Goal: Browse casually

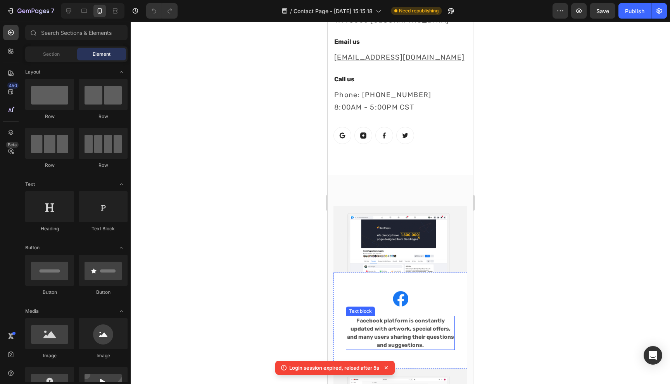
scroll to position [592, 0]
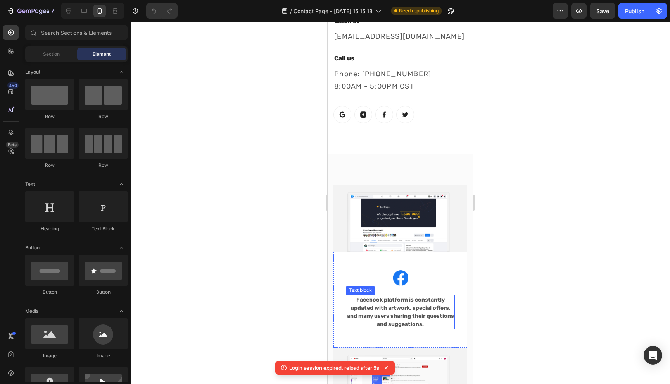
click at [412, 296] on p "Facebook platform is constantly updated with artwork, special offers, and many …" at bounding box center [399, 312] width 107 height 33
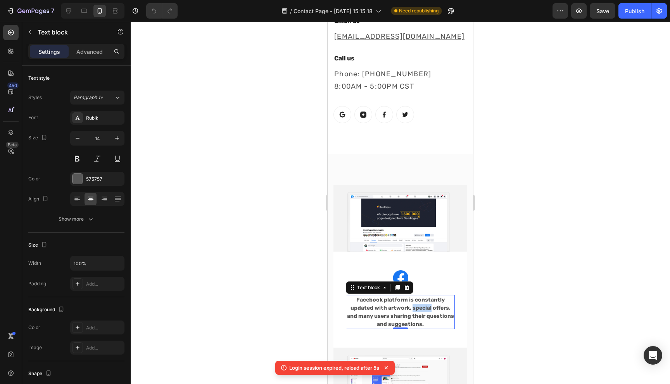
click at [412, 296] on p "Facebook platform is constantly updated with artwork, special offers, and many …" at bounding box center [399, 312] width 107 height 33
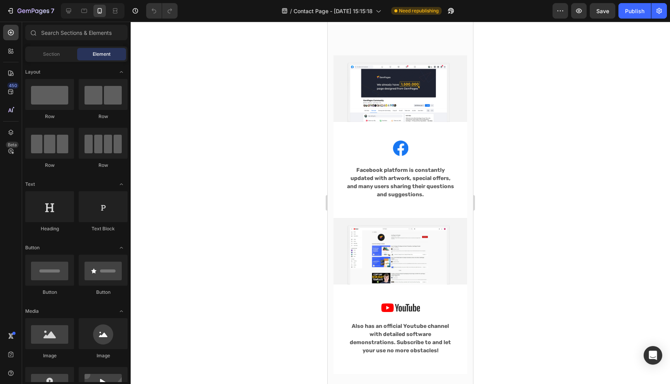
scroll to position [715, 0]
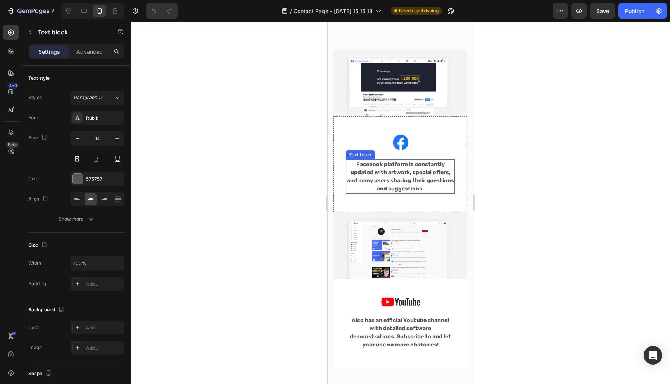
click at [396, 169] on p "Facebook platform is constantly updated with artwork, special offers, and many …" at bounding box center [399, 176] width 107 height 33
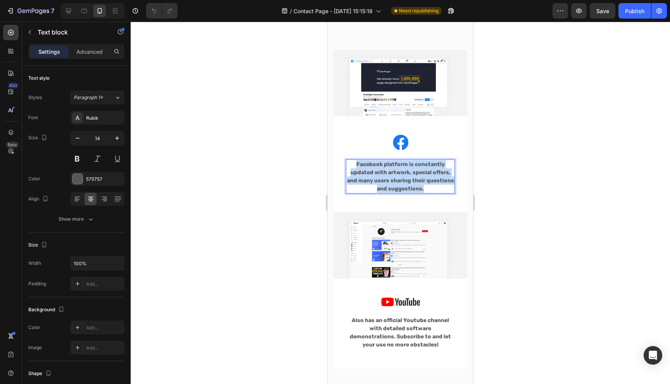
click at [396, 169] on p "Facebook platform is constantly updated with artwork, special offers, and many …" at bounding box center [399, 176] width 107 height 33
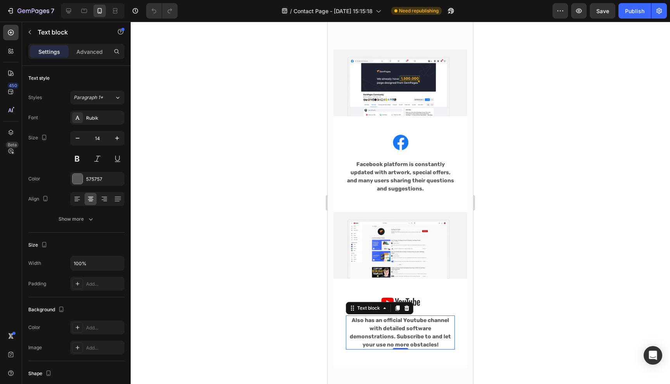
click at [417, 326] on p "Also has an official Youtube channel with detailed software demonstrations. Sub…" at bounding box center [399, 333] width 107 height 33
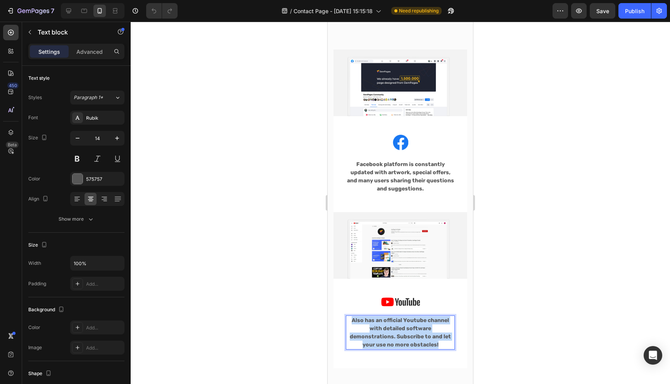
click at [417, 326] on p "Also has an official Youtube channel with detailed software demonstrations. Sub…" at bounding box center [399, 333] width 107 height 33
